Goal: Task Accomplishment & Management: Manage account settings

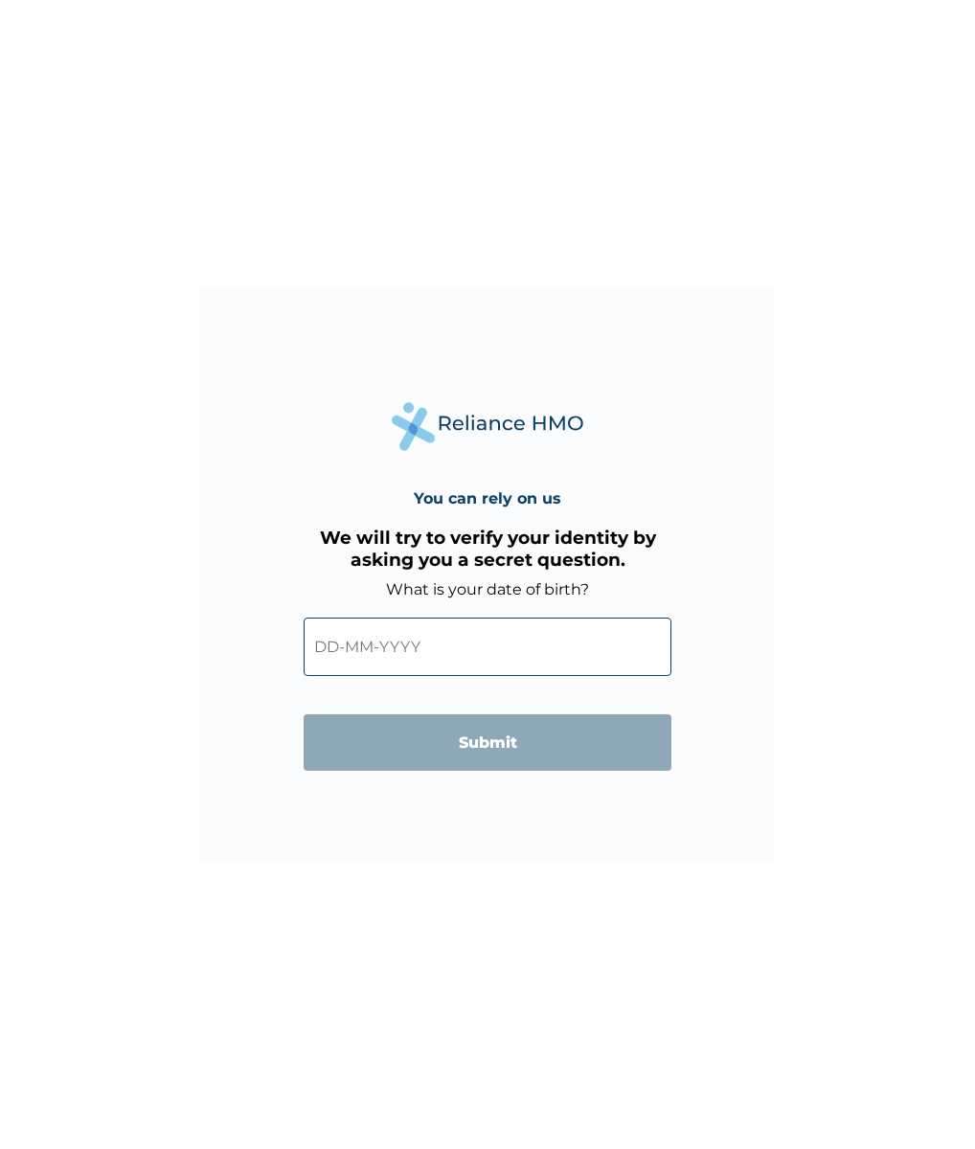
click at [396, 643] on input "text" at bounding box center [488, 647] width 368 height 58
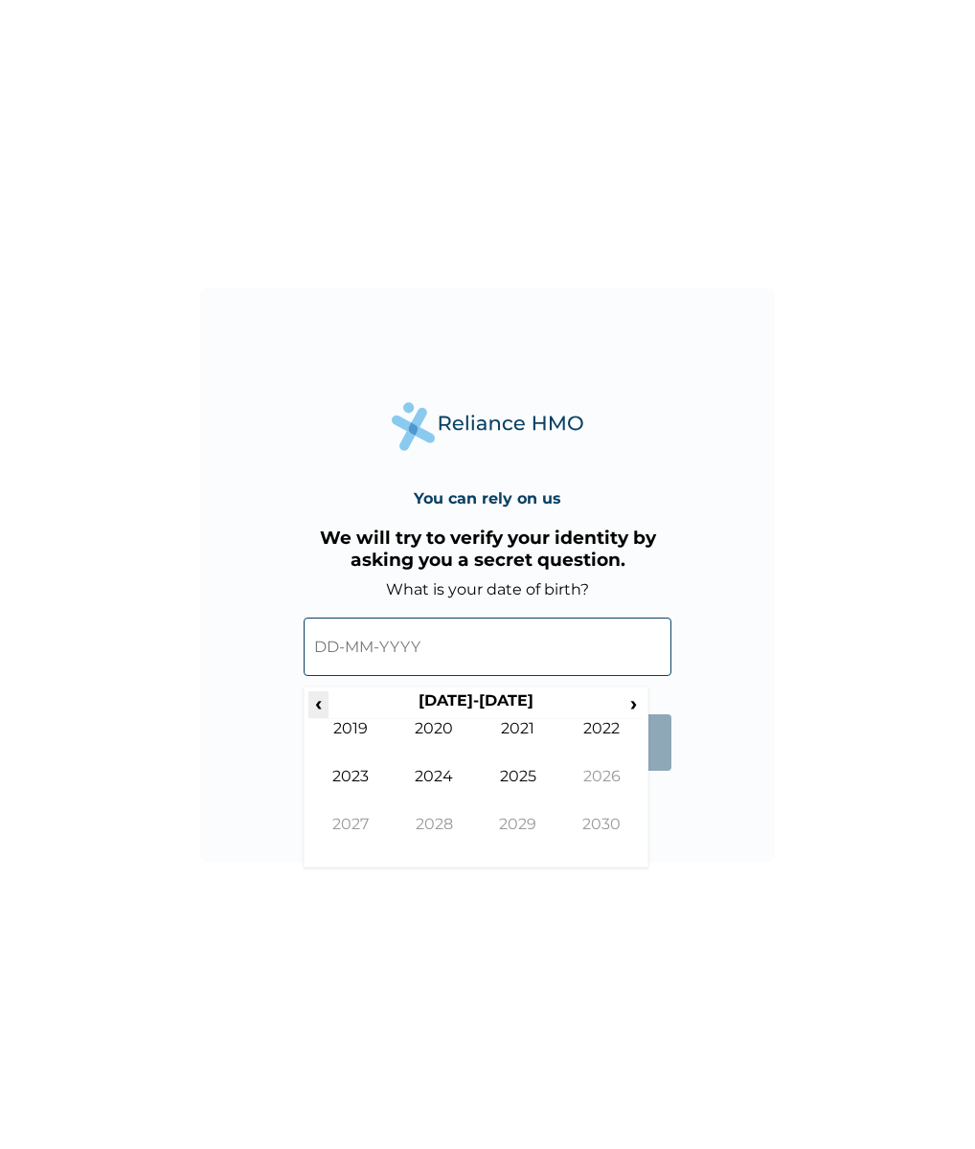
click at [325, 702] on span "‹" at bounding box center [318, 703] width 20 height 24
click at [316, 704] on span "‹" at bounding box center [318, 703] width 20 height 24
click at [426, 784] on td "1994" at bounding box center [435, 791] width 84 height 48
click at [366, 730] on td "Jan" at bounding box center [350, 743] width 84 height 48
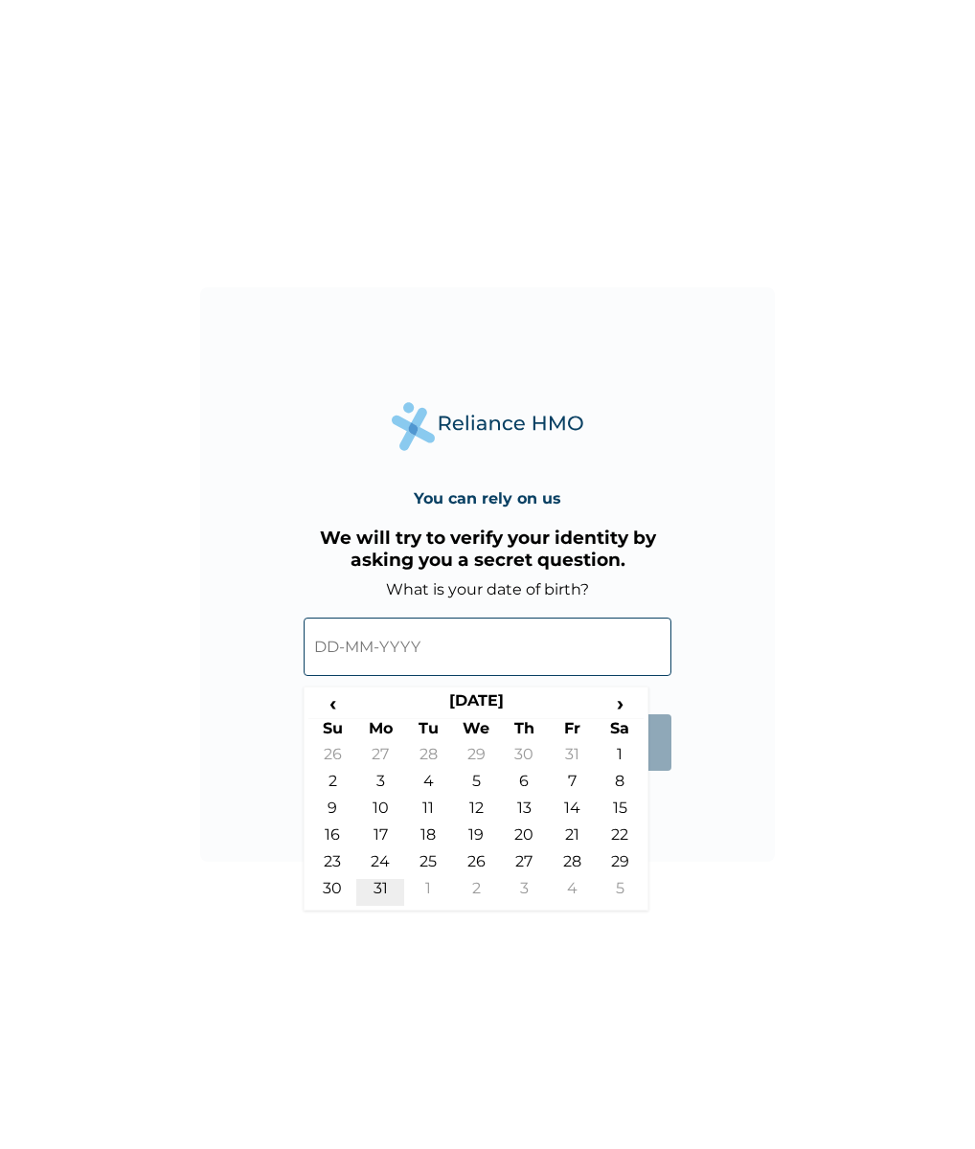
click at [374, 885] on td "31" at bounding box center [380, 892] width 48 height 27
type input "[DATE]"
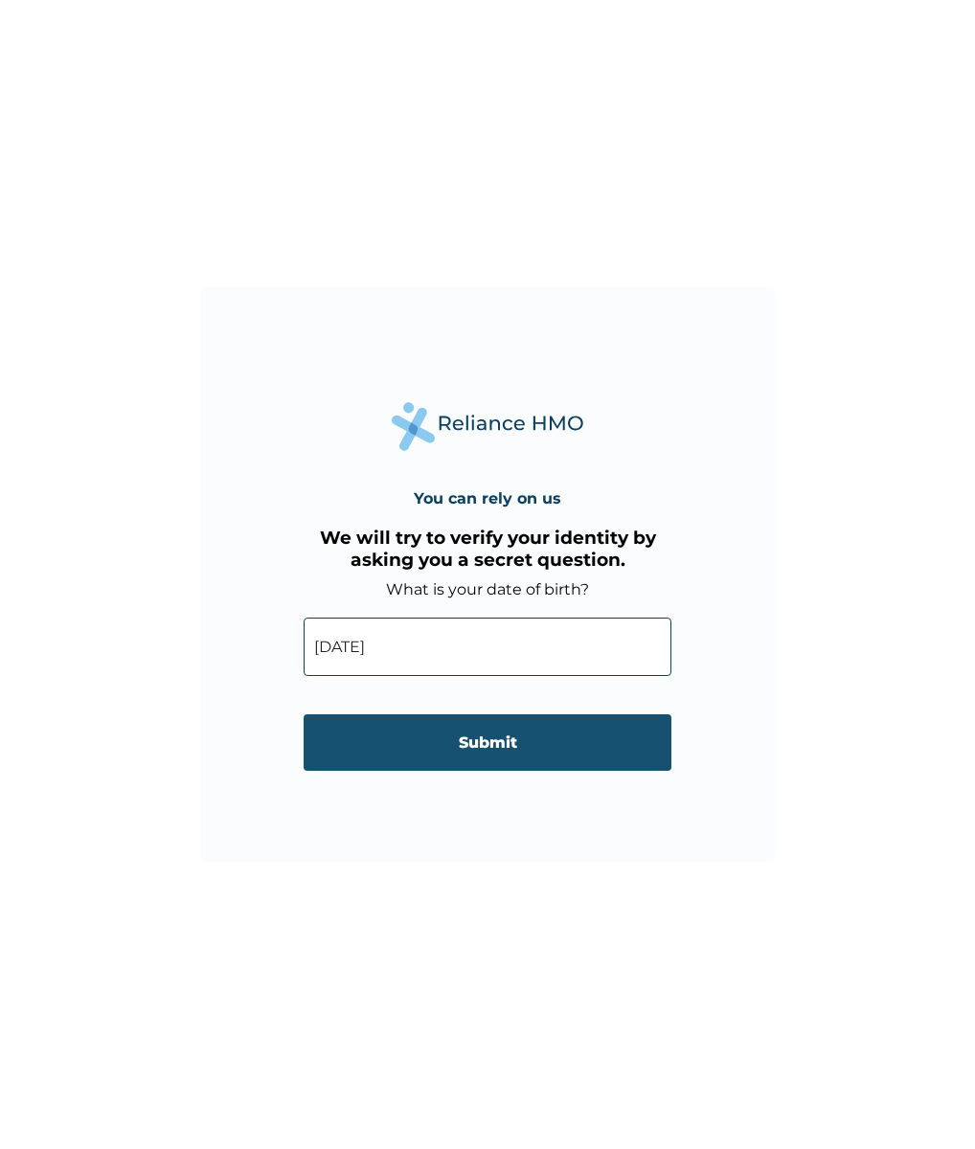
click at [441, 748] on input "Submit" at bounding box center [488, 742] width 368 height 56
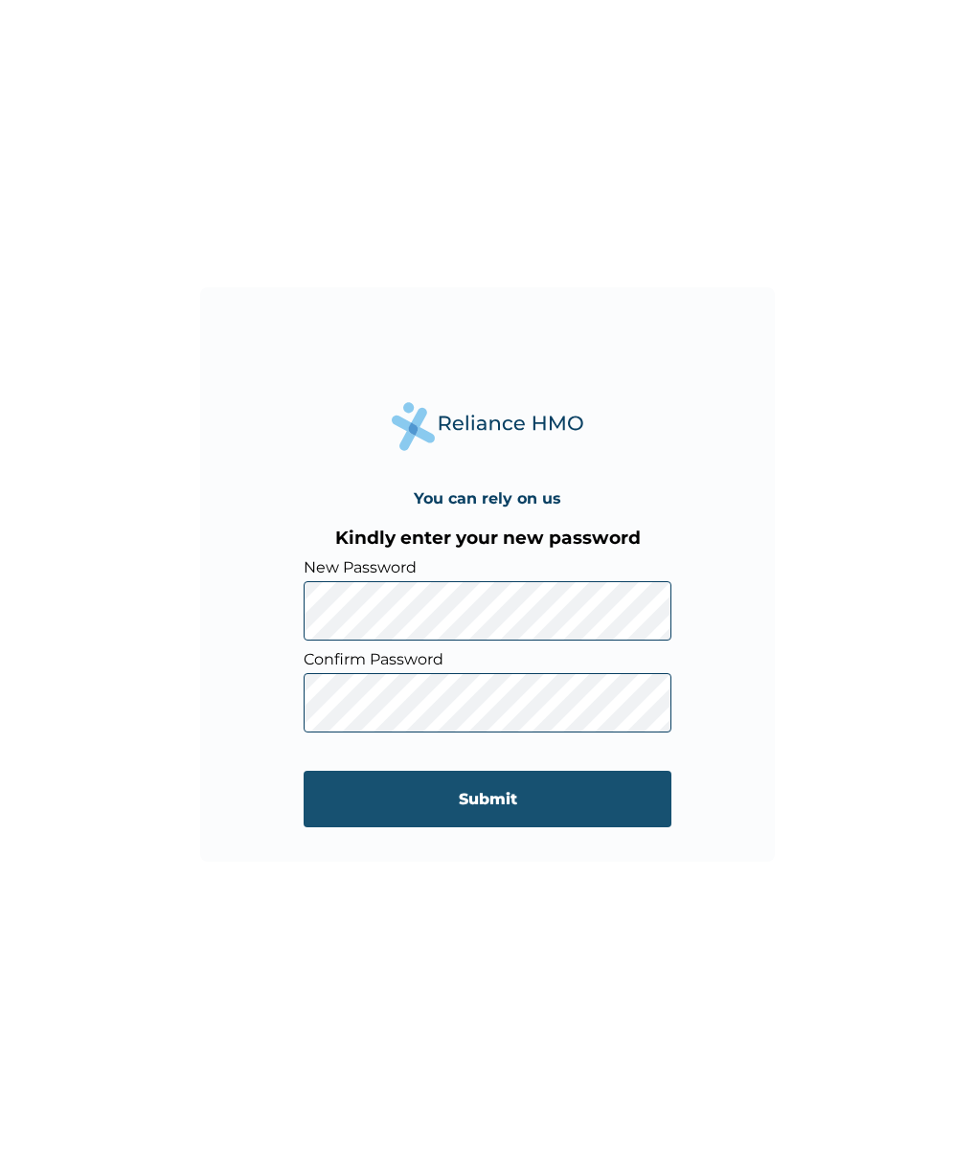
click at [392, 790] on input "Submit" at bounding box center [488, 799] width 368 height 56
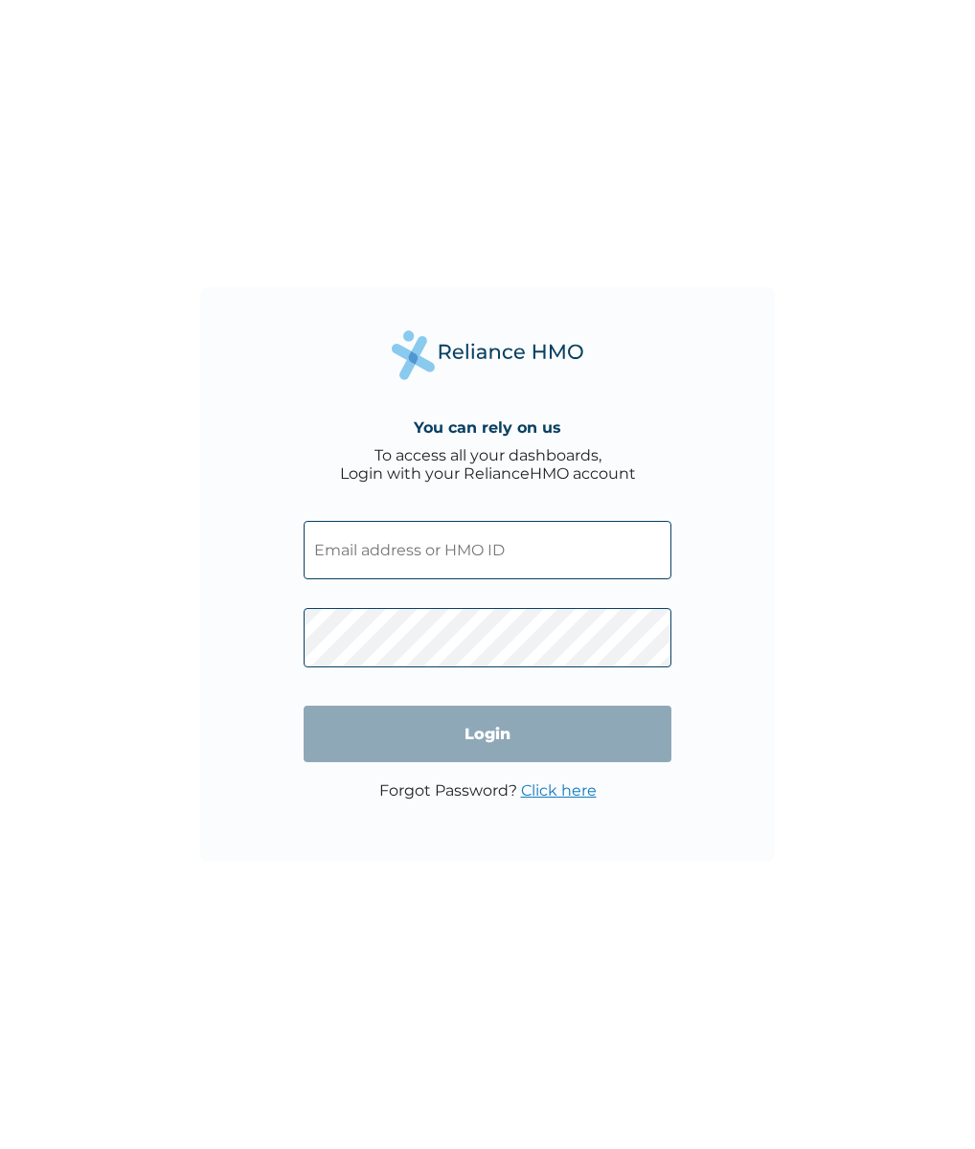
click at [284, 149] on div "You can rely on us To access all your dashboards, Login with your RelianceHMO a…" at bounding box center [487, 574] width 975 height 1149
